Goal: Task Accomplishment & Management: Manage account settings

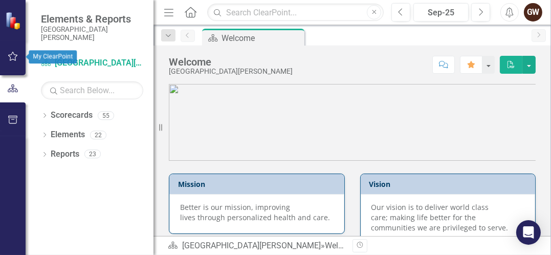
click at [13, 57] on icon "button" at bounding box center [13, 56] width 11 height 8
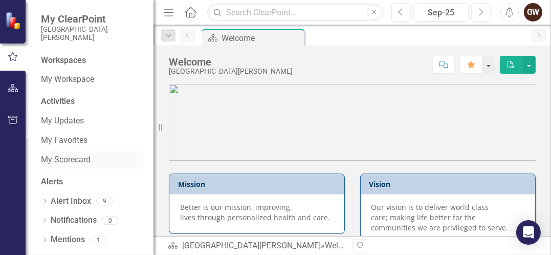
click at [73, 160] on link "My Scorecard" at bounding box center [92, 160] width 102 height 12
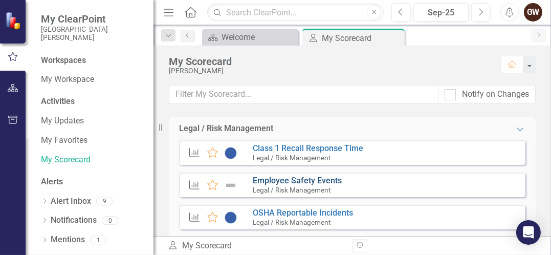
click at [329, 179] on link "Employee Safety Events" at bounding box center [297, 180] width 89 height 10
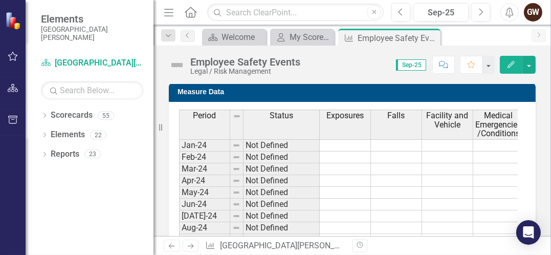
scroll to position [609, 0]
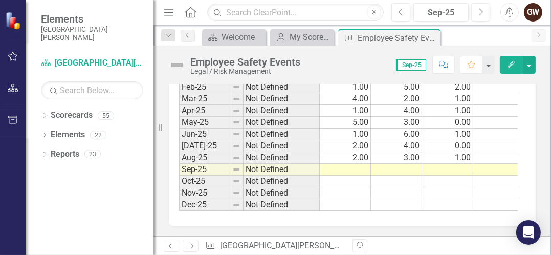
click at [179, 152] on div "Period Status Exposures Falls Facility and Vehicle Medical Emergencies/Conditio…" at bounding box center [179, 54] width 0 height 312
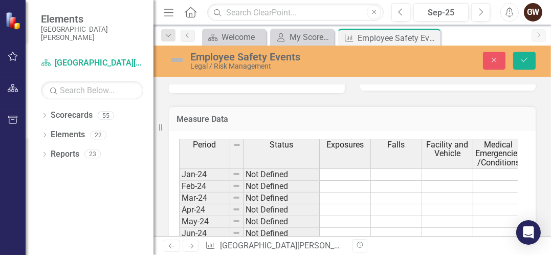
scroll to position [616, 0]
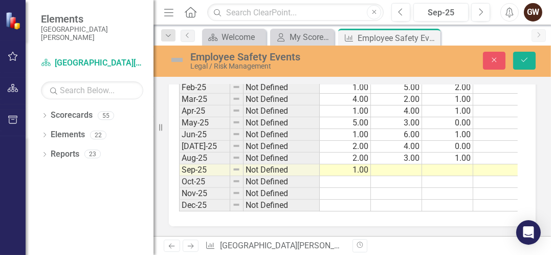
click at [405, 164] on td at bounding box center [396, 170] width 51 height 12
click at [448, 164] on td at bounding box center [447, 170] width 51 height 12
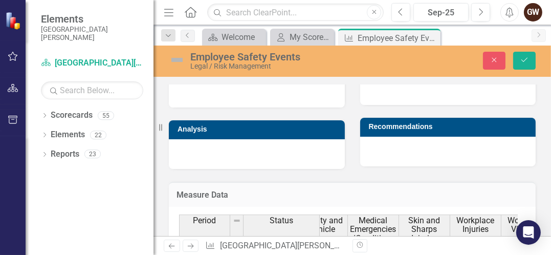
scroll to position [591, 0]
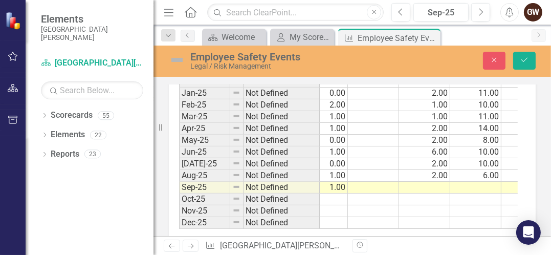
click at [379, 158] on td at bounding box center [373, 164] width 51 height 12
type textarea "2"
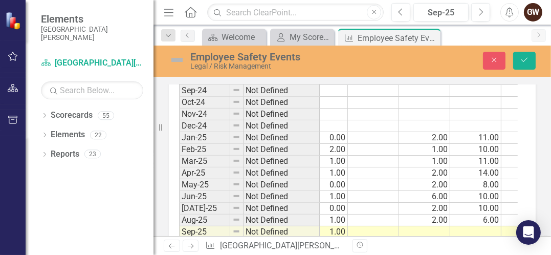
scroll to position [553, 0]
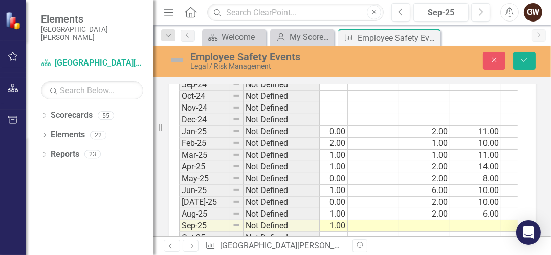
click at [429, 220] on td at bounding box center [424, 226] width 51 height 12
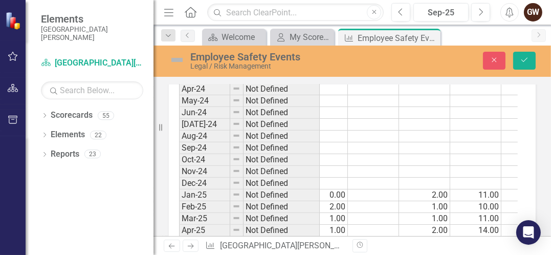
scroll to position [616, 0]
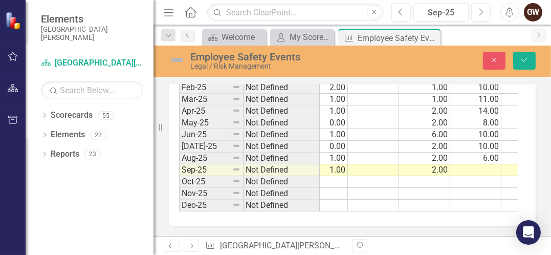
click at [472, 164] on td at bounding box center [475, 170] width 51 height 12
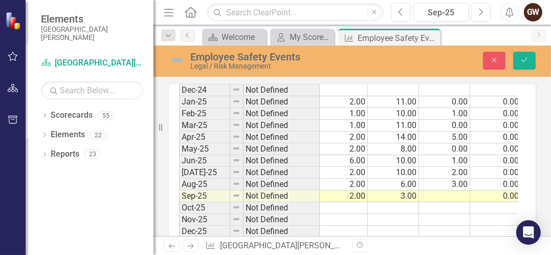
scroll to position [581, 0]
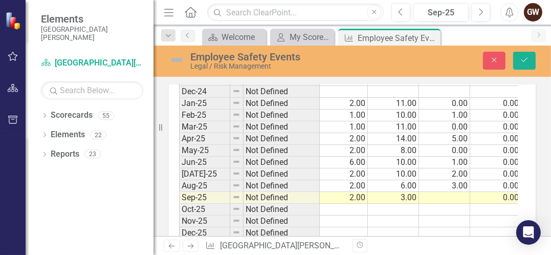
click at [450, 192] on td at bounding box center [444, 198] width 51 height 12
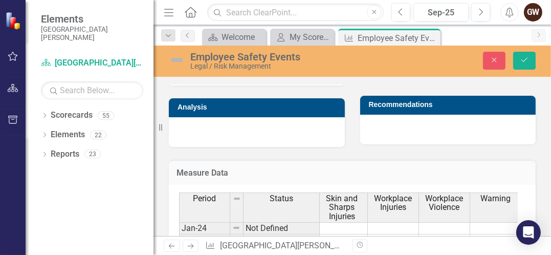
scroll to position [616, 0]
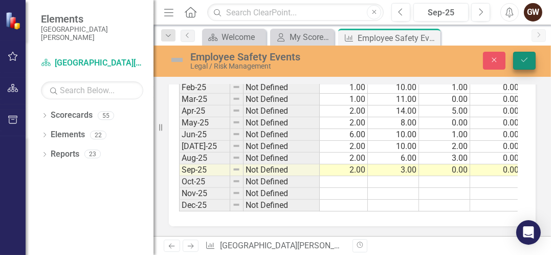
type textarea "0"
click at [524, 65] on button "Save" at bounding box center [524, 61] width 22 height 18
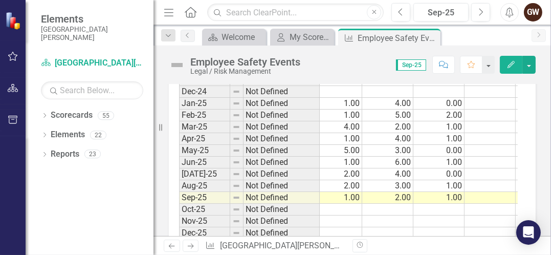
scroll to position [609, 0]
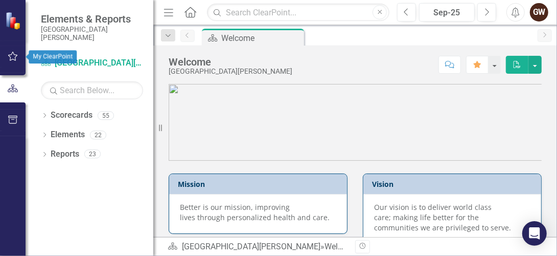
click at [11, 55] on icon "button" at bounding box center [13, 56] width 10 height 9
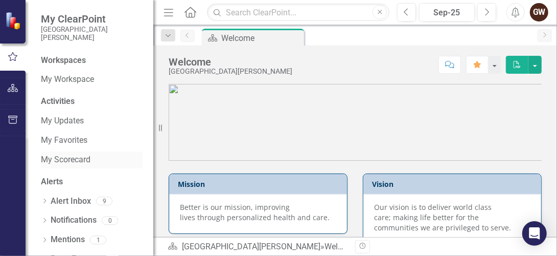
click at [60, 158] on link "My Scorecard" at bounding box center [92, 160] width 102 height 12
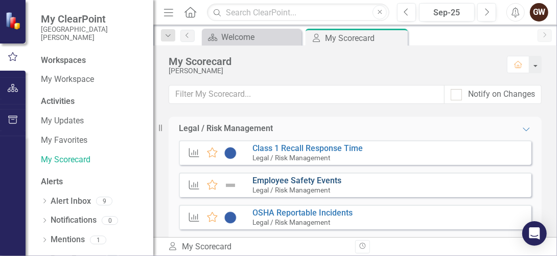
click at [305, 181] on link "Employee Safety Events" at bounding box center [297, 180] width 89 height 10
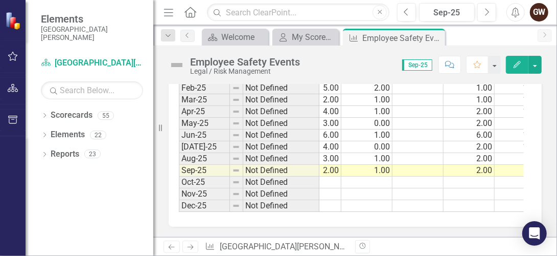
scroll to position [0, 99]
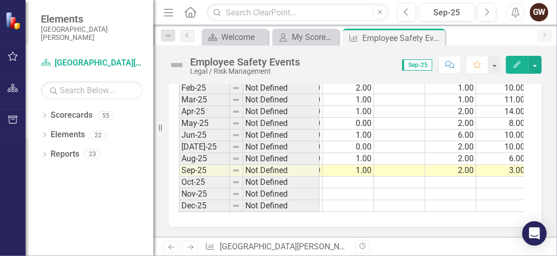
click at [392, 129] on td at bounding box center [399, 135] width 51 height 12
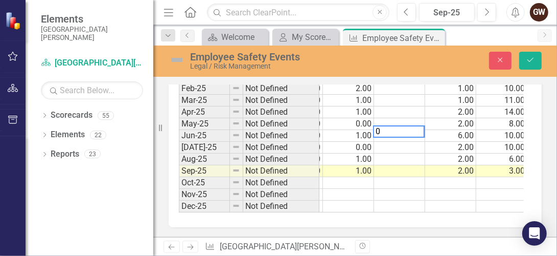
scroll to position [614, 0]
type textarea "0"
click at [396, 142] on td at bounding box center [399, 148] width 51 height 12
type textarea "0"
click at [405, 153] on td at bounding box center [399, 159] width 51 height 12
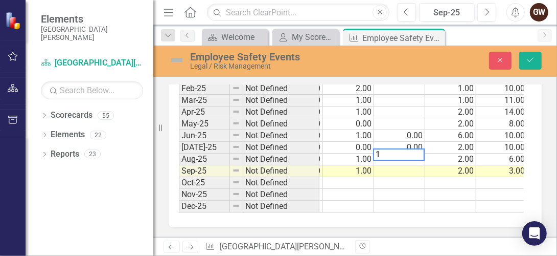
type textarea "1"
click at [413, 165] on td at bounding box center [399, 171] width 51 height 12
type textarea "0"
click at [527, 56] on icon "Save" at bounding box center [530, 59] width 9 height 7
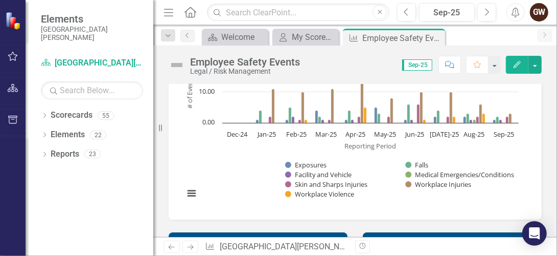
scroll to position [0, 0]
